Goal: Navigation & Orientation: Find specific page/section

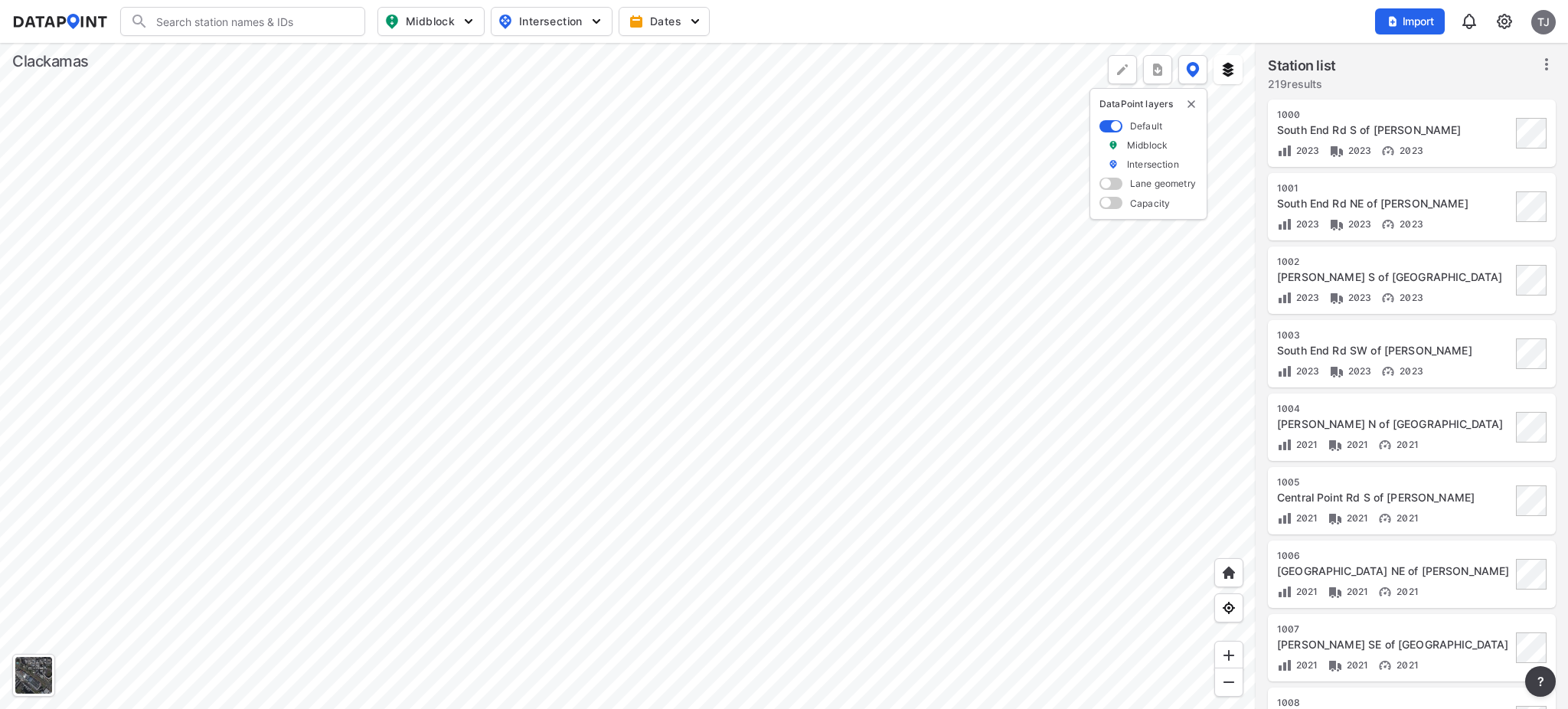
click at [357, 649] on div at bounding box center [627, 376] width 1256 height 666
click at [707, 424] on div at bounding box center [627, 376] width 1256 height 666
click at [887, 345] on div at bounding box center [627, 376] width 1256 height 666
click at [777, 214] on div at bounding box center [627, 376] width 1256 height 666
click at [868, 348] on div at bounding box center [627, 376] width 1256 height 666
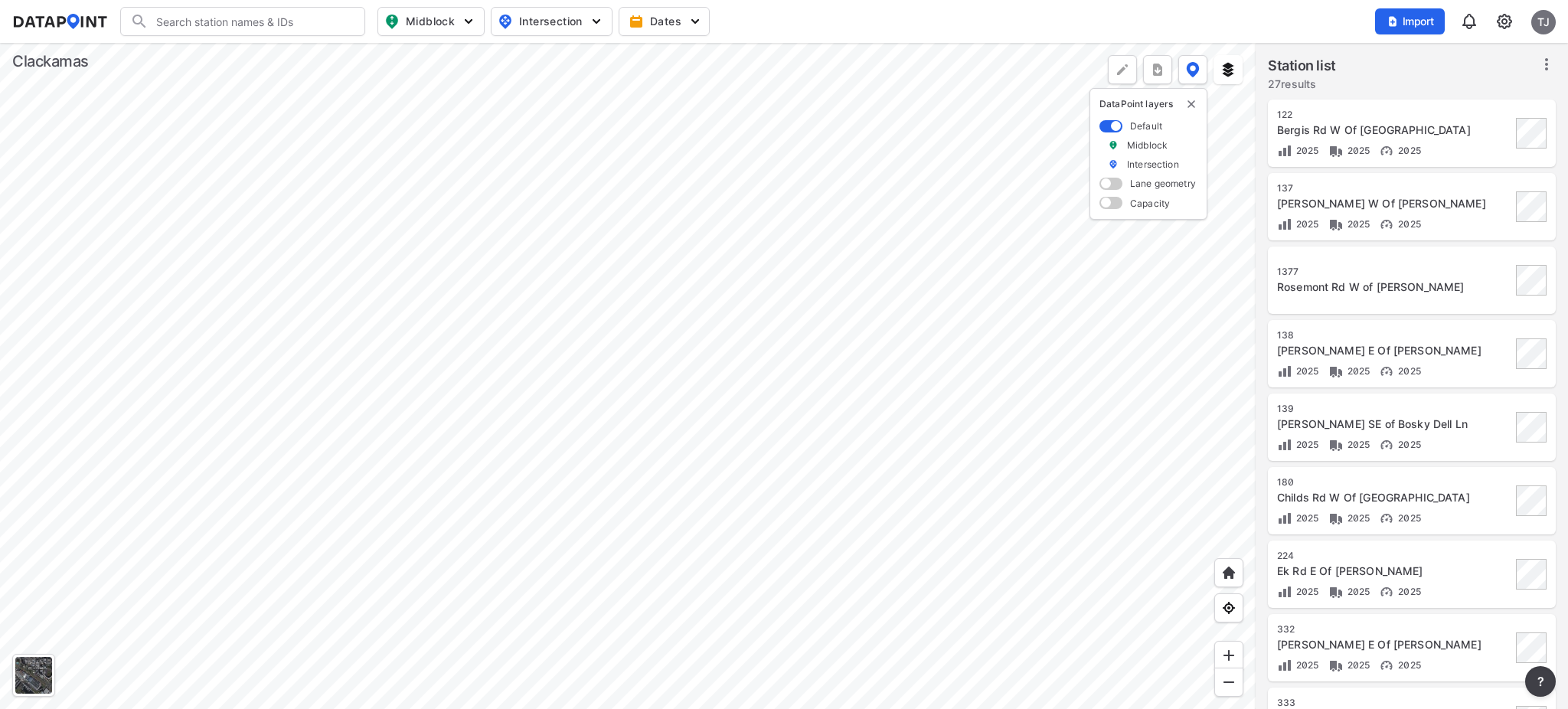
click at [860, 349] on div at bounding box center [627, 376] width 1256 height 666
click at [784, 412] on div at bounding box center [627, 376] width 1256 height 666
click at [104, 127] on div at bounding box center [627, 376] width 1256 height 666
click at [1108, 402] on div at bounding box center [627, 376] width 1256 height 666
click at [805, 331] on div at bounding box center [627, 376] width 1256 height 666
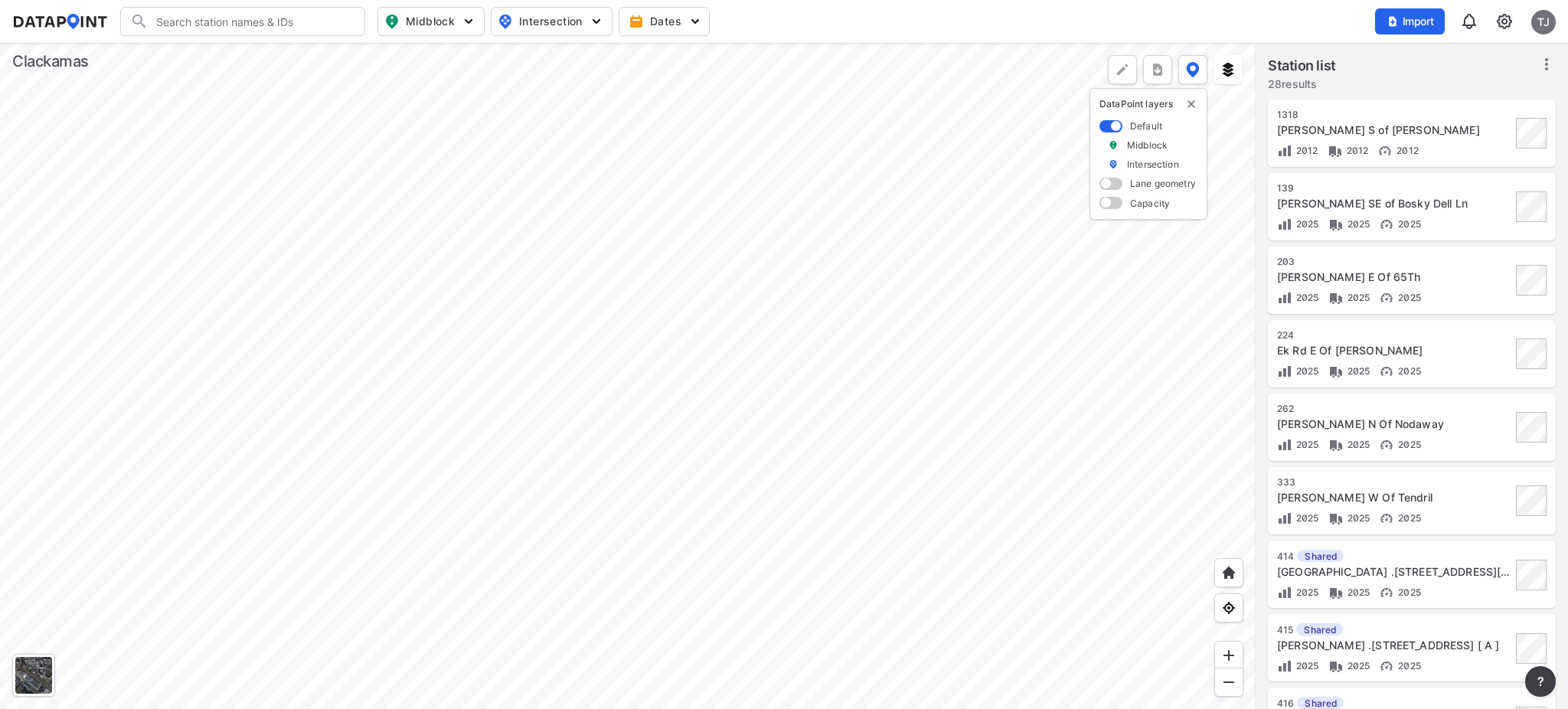
click at [1103, 118] on div at bounding box center [627, 376] width 1256 height 666
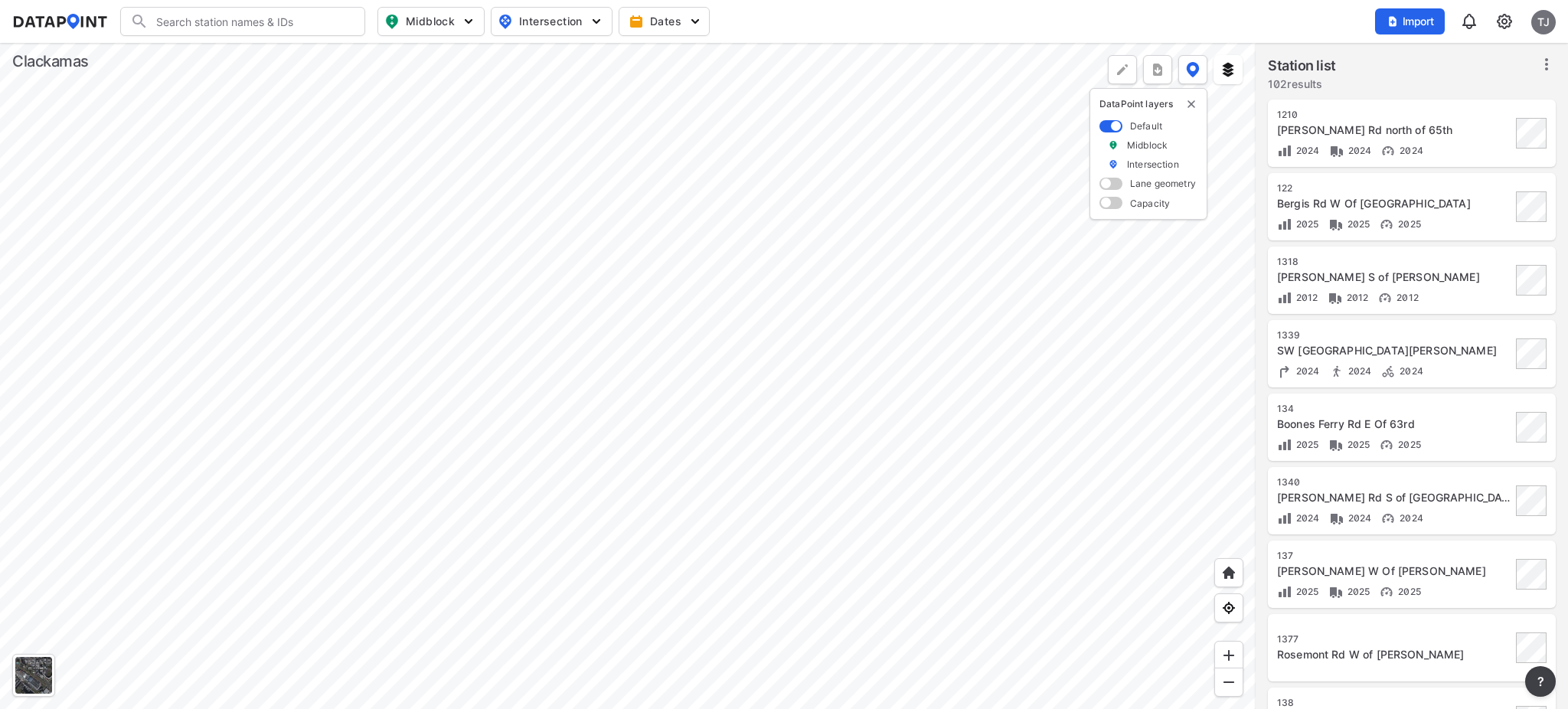
click at [313, 408] on div at bounding box center [627, 376] width 1256 height 666
click at [707, 342] on div at bounding box center [627, 376] width 1256 height 666
click at [545, 43] on div at bounding box center [627, 376] width 1256 height 666
click at [691, 189] on div at bounding box center [627, 376] width 1256 height 666
click at [431, 345] on div at bounding box center [627, 376] width 1256 height 666
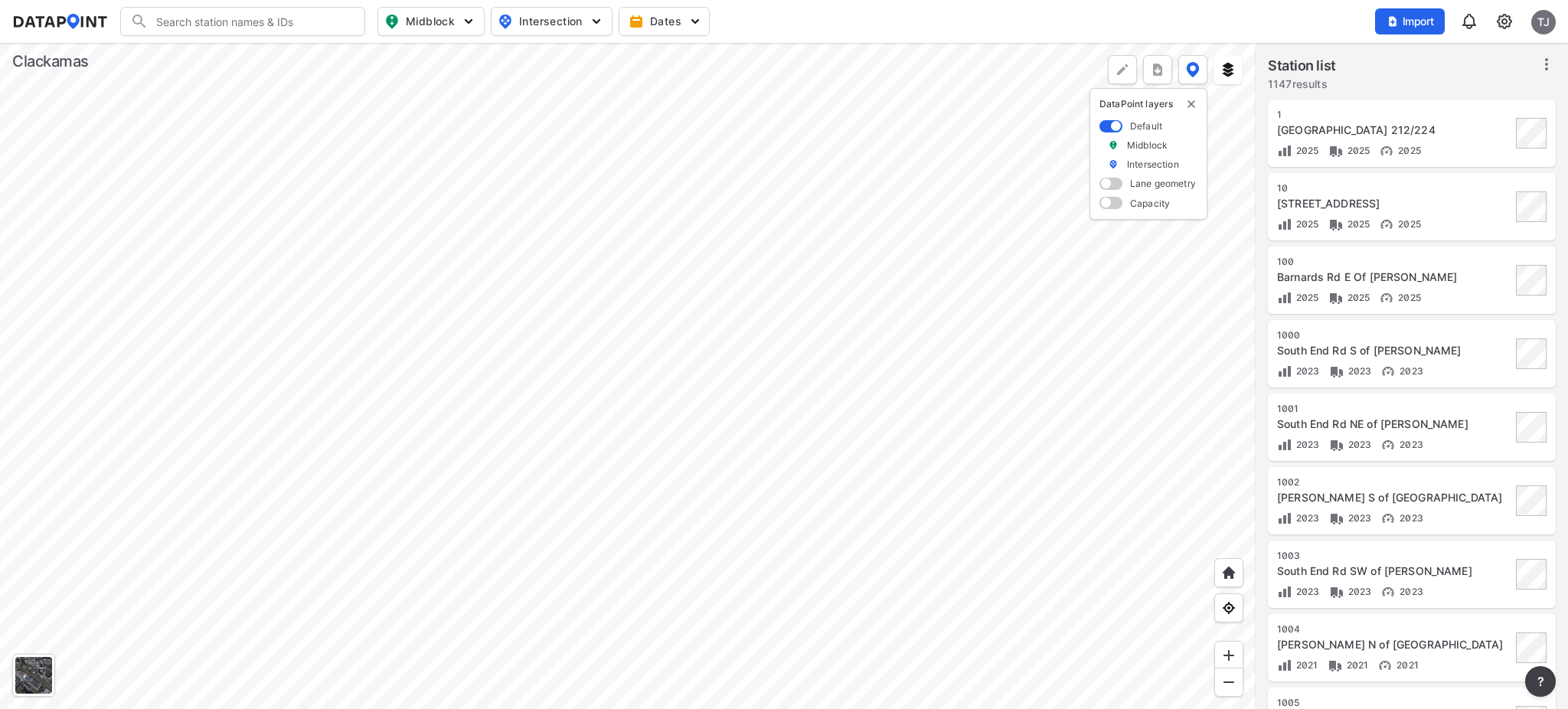
click at [886, 391] on div at bounding box center [627, 376] width 1256 height 666
click at [654, 377] on div at bounding box center [627, 376] width 1256 height 666
click at [686, 254] on div at bounding box center [627, 376] width 1256 height 666
click at [668, 216] on div at bounding box center [627, 376] width 1256 height 666
click at [597, 579] on div at bounding box center [627, 376] width 1256 height 666
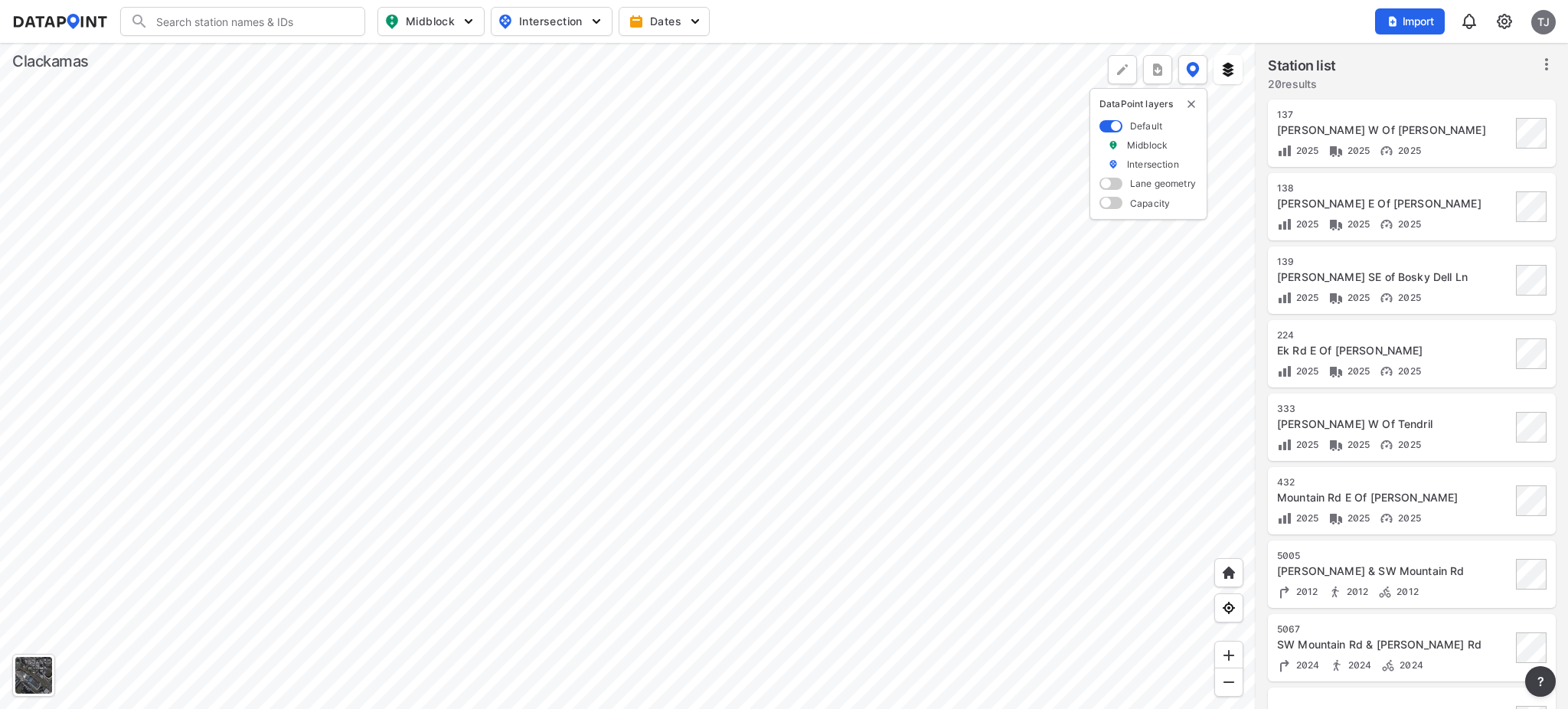
click at [498, 355] on div at bounding box center [627, 376] width 1256 height 666
click at [543, 251] on div at bounding box center [627, 376] width 1256 height 666
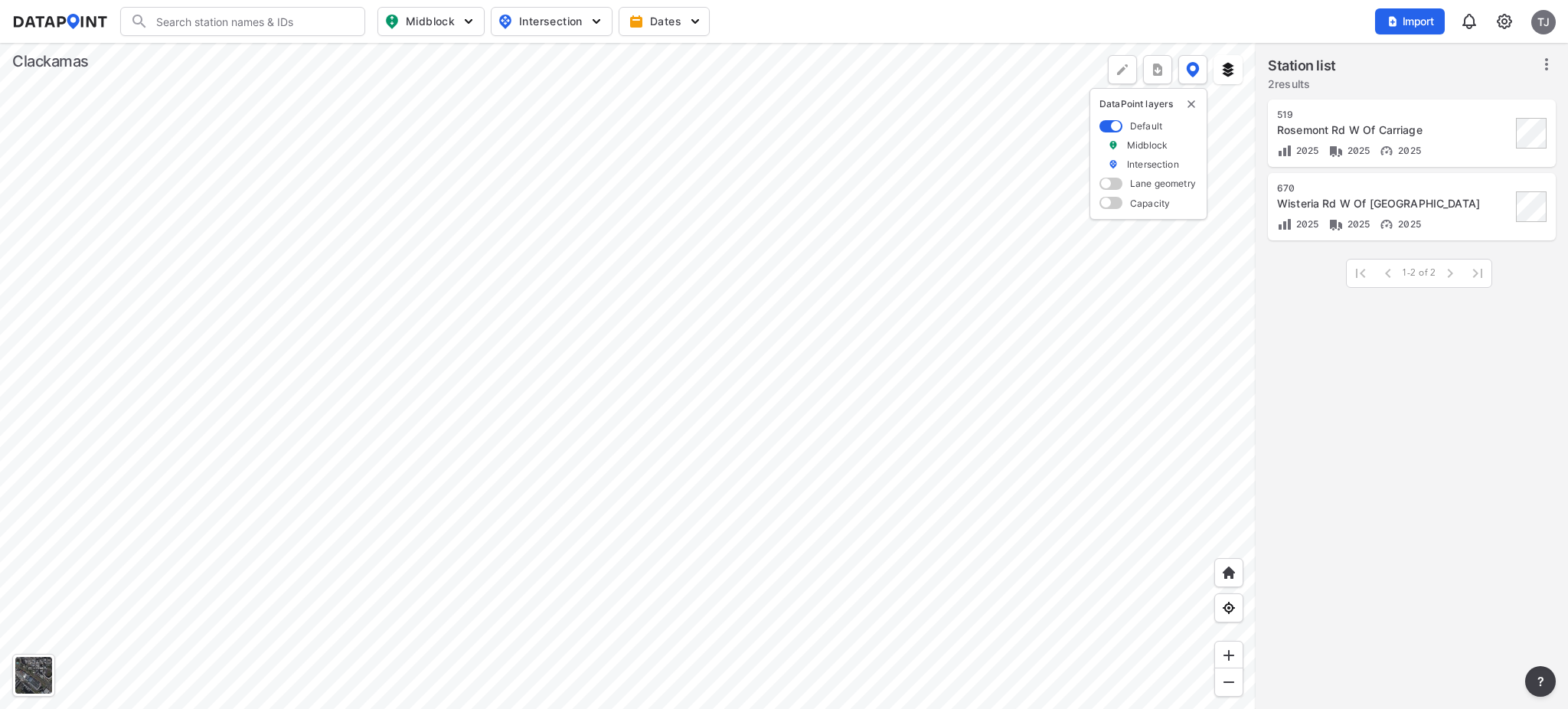
click at [650, 466] on div at bounding box center [627, 376] width 1256 height 666
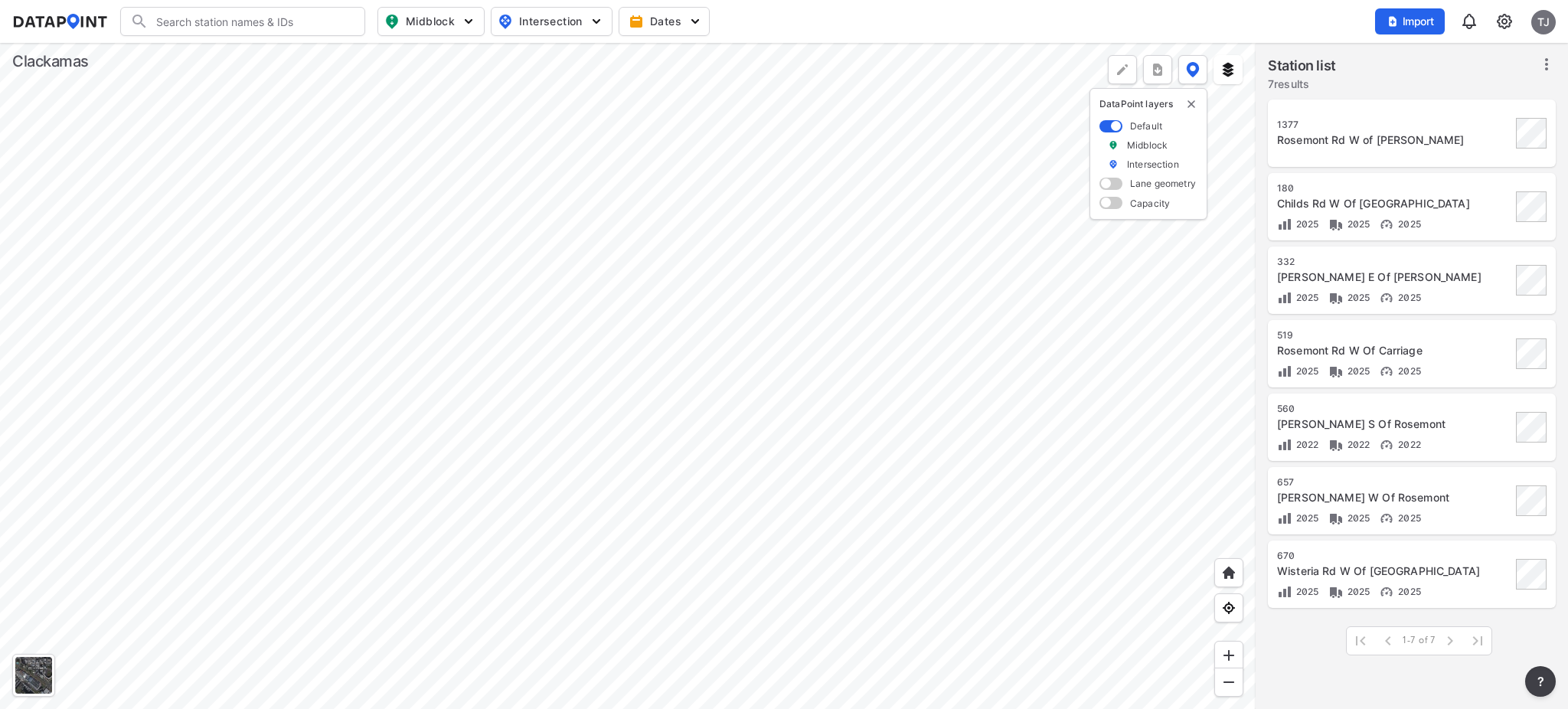
click at [684, 43] on div at bounding box center [627, 376] width 1256 height 666
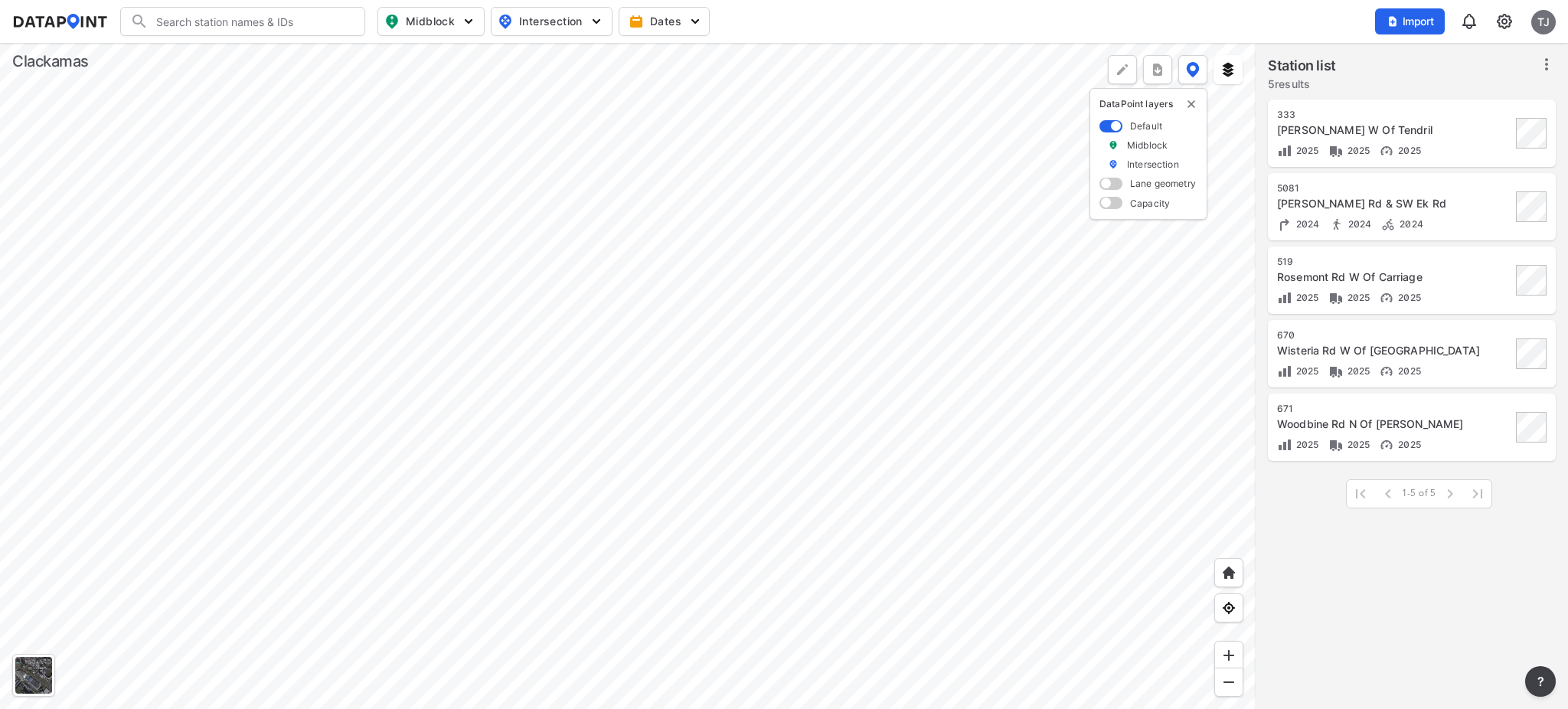
click at [691, 414] on div at bounding box center [627, 376] width 1256 height 666
click at [702, 425] on div at bounding box center [627, 376] width 1256 height 666
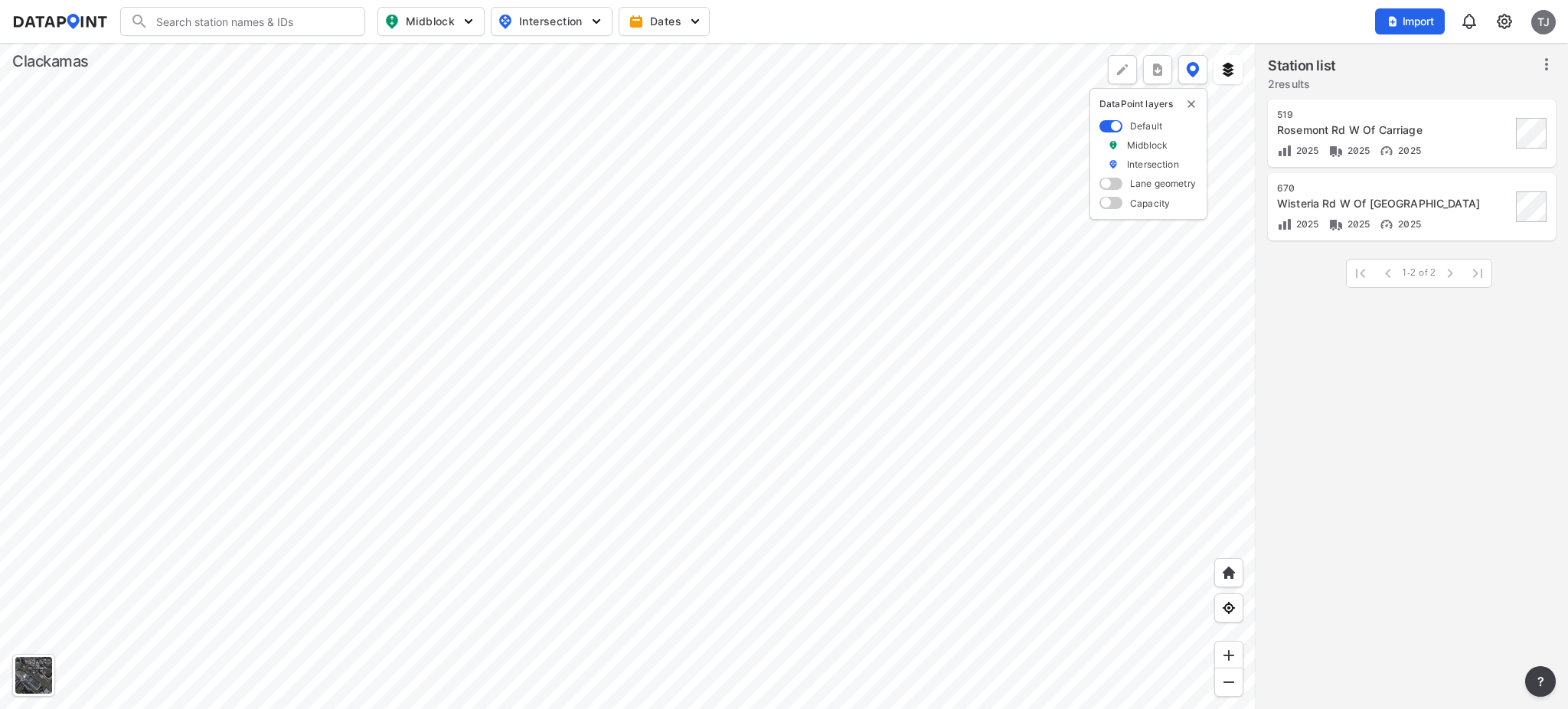
click at [681, 451] on div at bounding box center [627, 376] width 1256 height 666
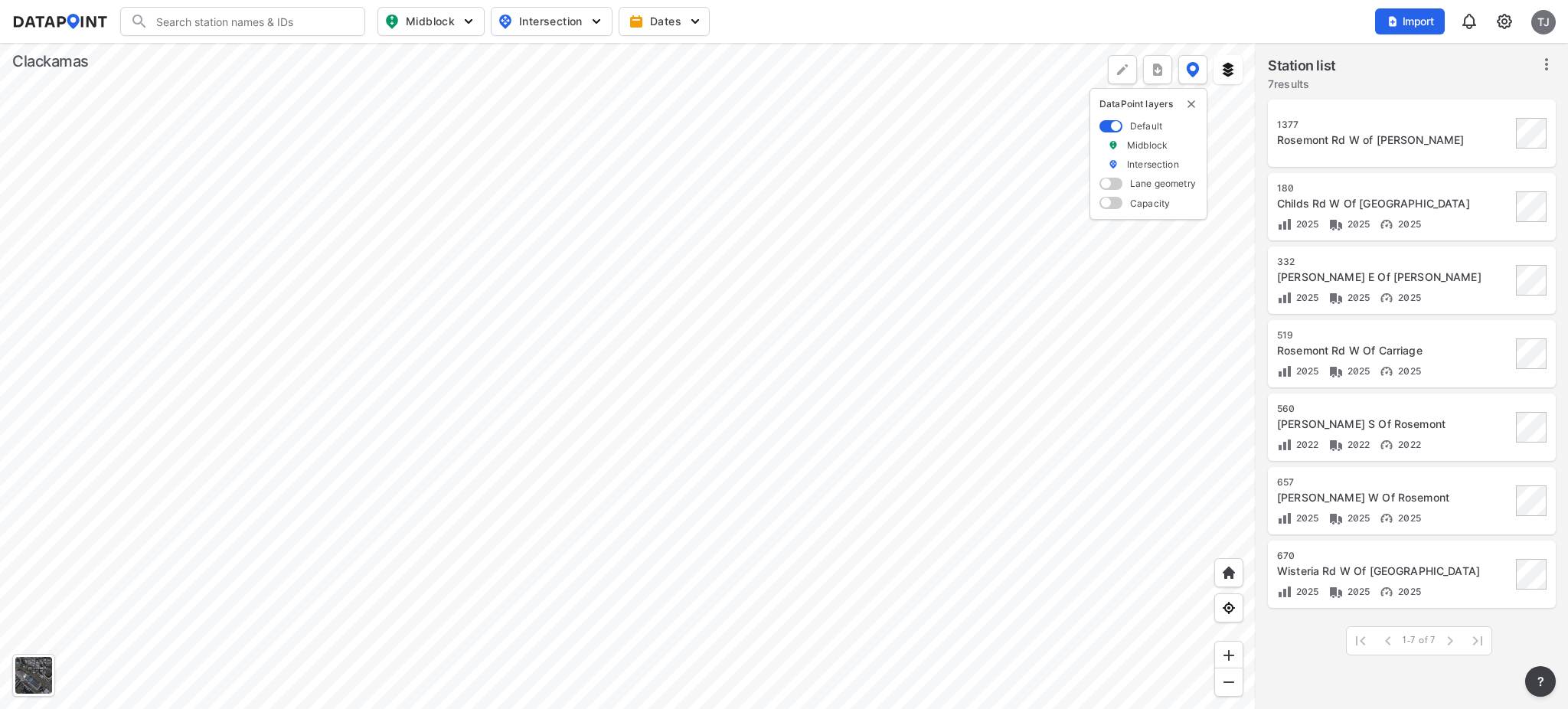
click at [649, 300] on div at bounding box center [627, 376] width 1256 height 666
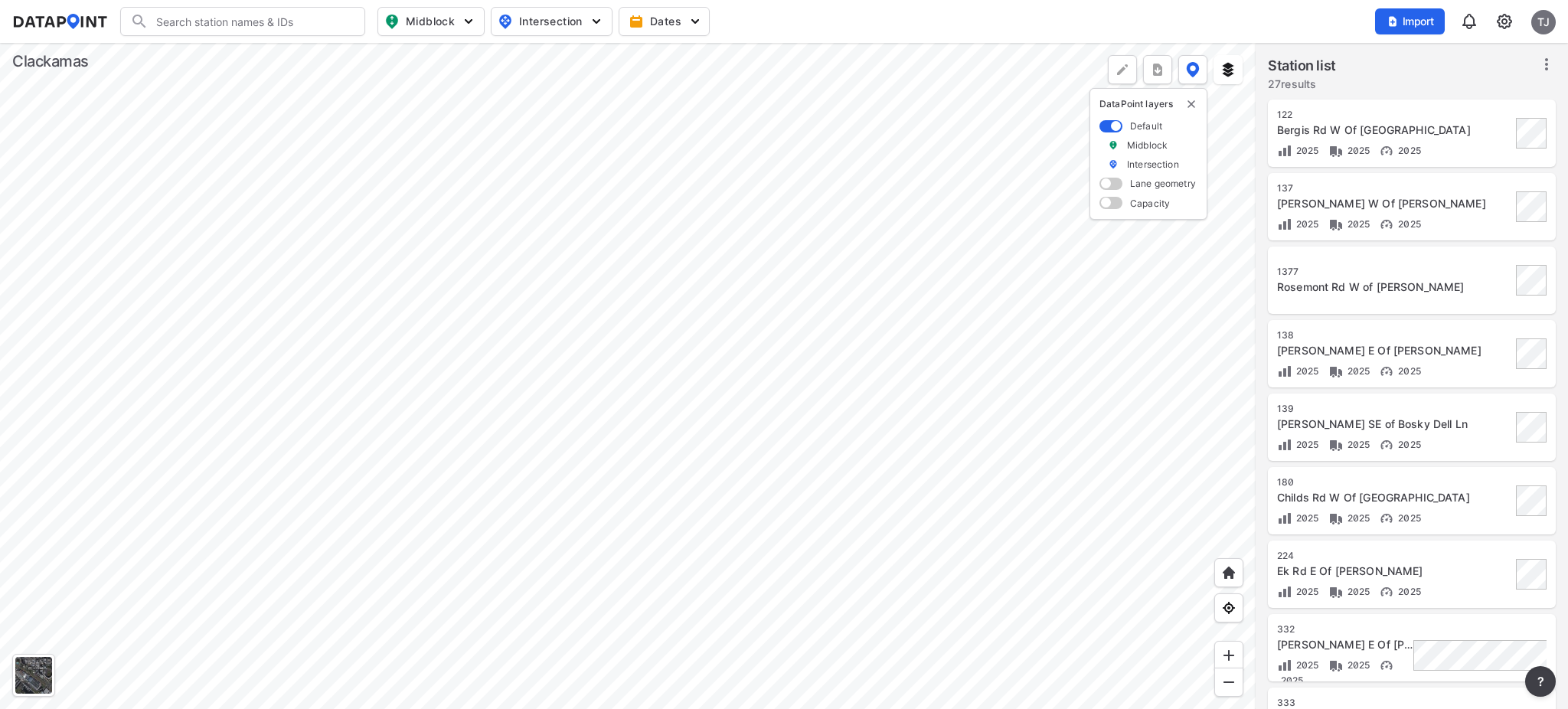
click at [695, 338] on div at bounding box center [627, 376] width 1256 height 666
